Goal: Task Accomplishment & Management: Complete application form

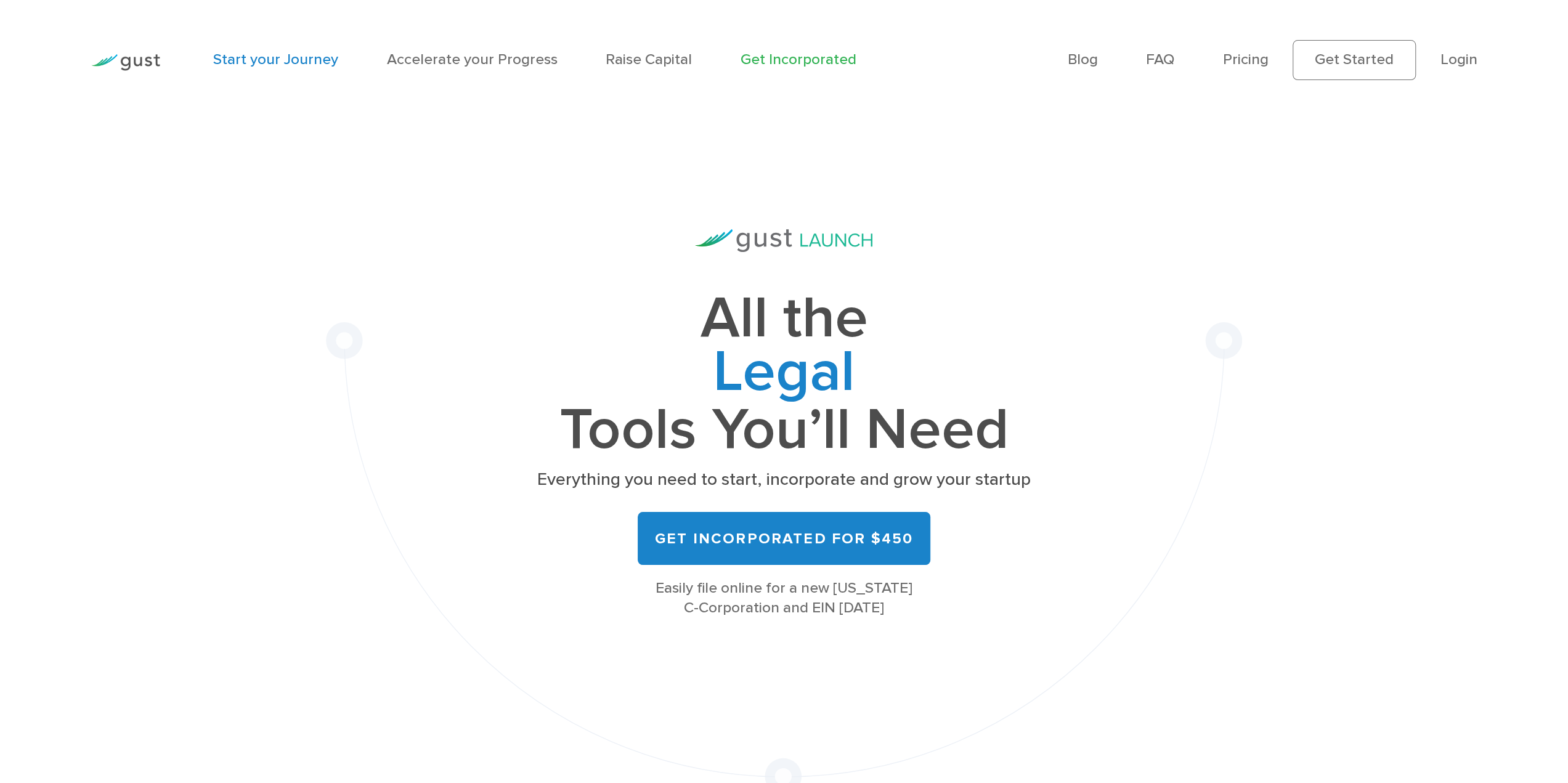
click at [292, 62] on link "Start your Journey" at bounding box center [276, 60] width 125 height 18
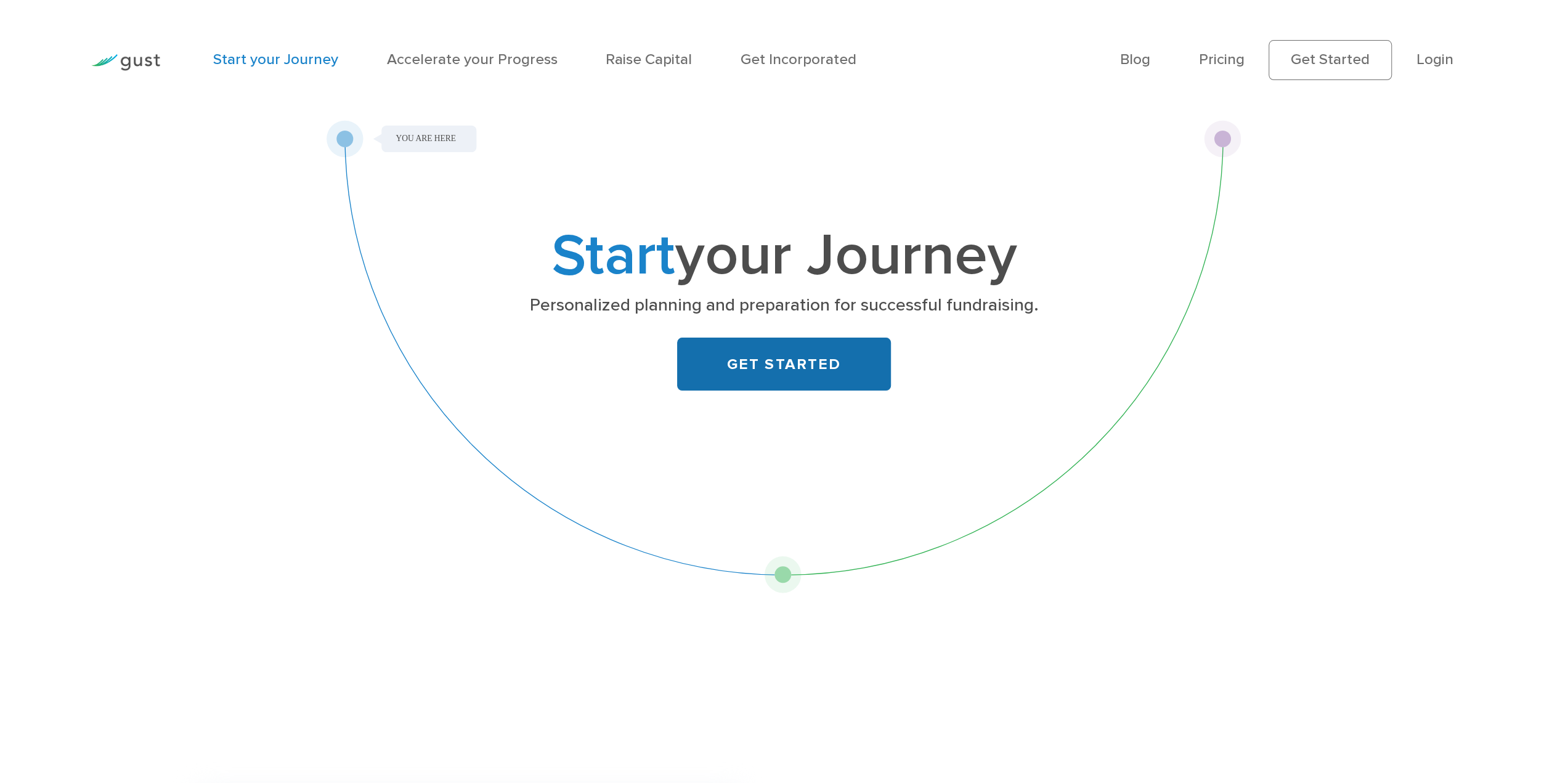
click at [801, 372] on link "GET STARTED" at bounding box center [784, 364] width 214 height 53
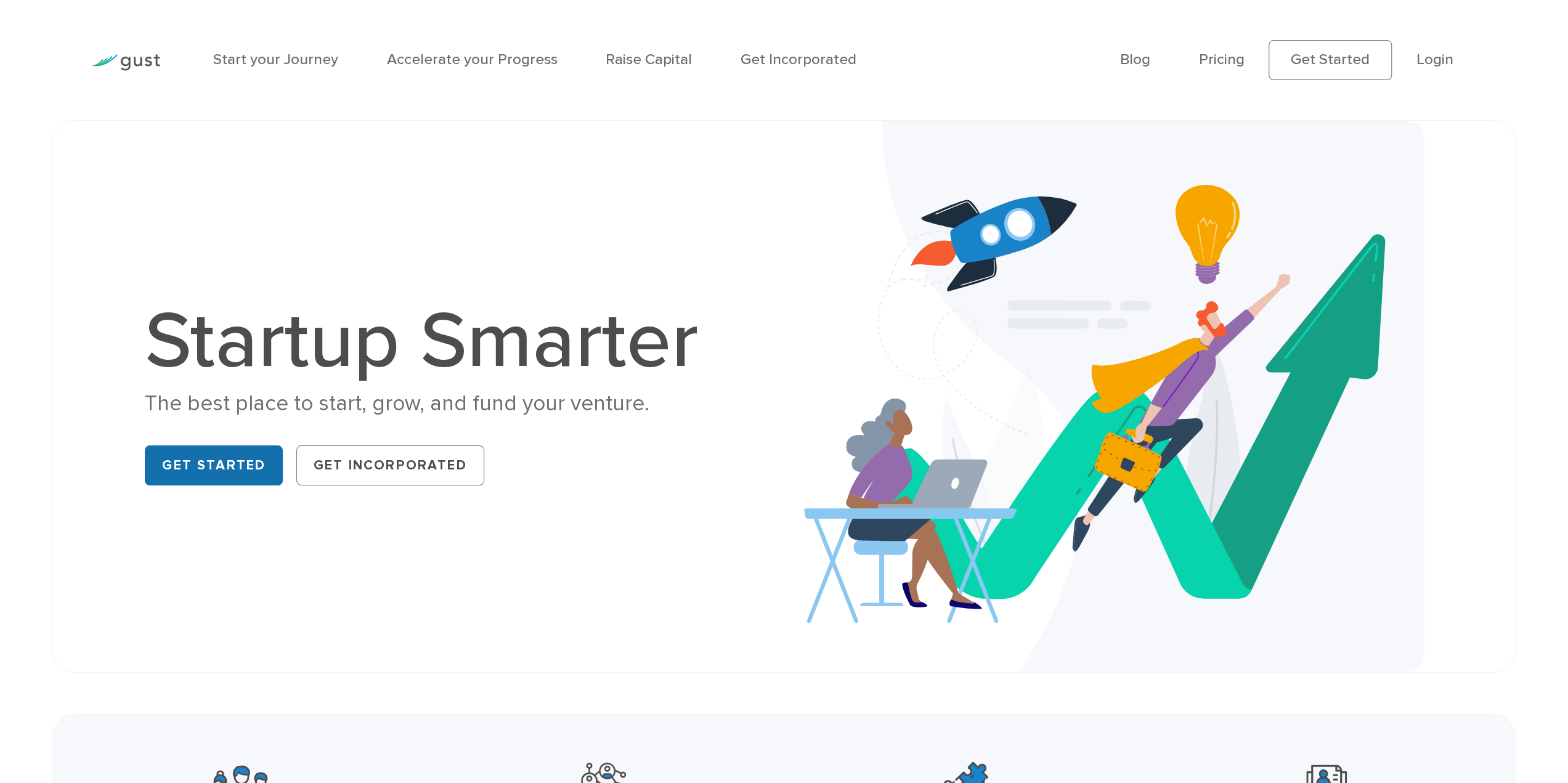
click at [212, 470] on link "Get Started" at bounding box center [213, 466] width 138 height 40
